Goal: Information Seeking & Learning: Learn about a topic

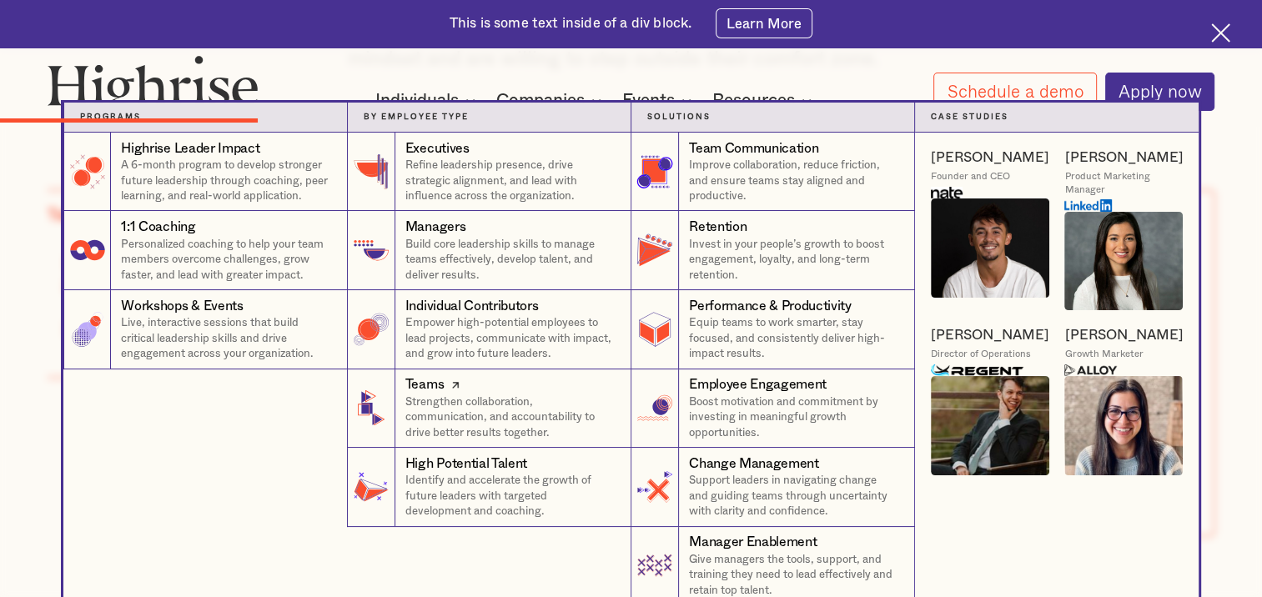
scroll to position [2502, 0]
click at [476, 401] on p "Strengthen collaboration, communication, and accountability to drive better res…" at bounding box center [510, 418] width 210 height 47
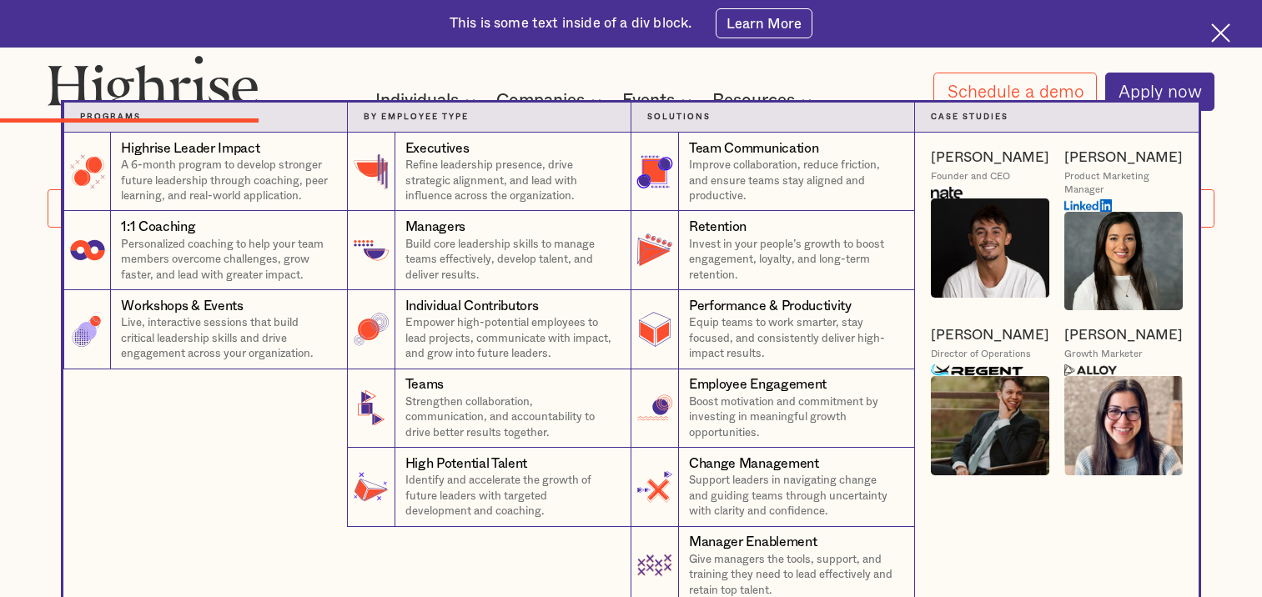
scroll to position [2502, 0]
